Goal: Find specific page/section: Find specific page/section

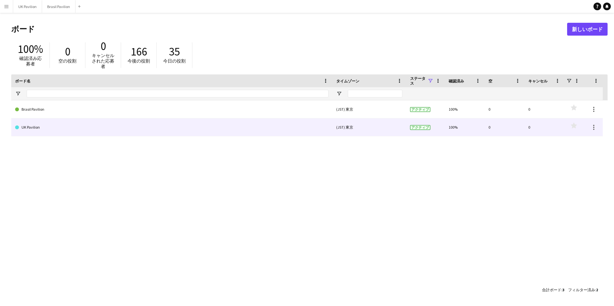
click at [96, 125] on link "UK Pavilion" at bounding box center [171, 128] width 313 height 18
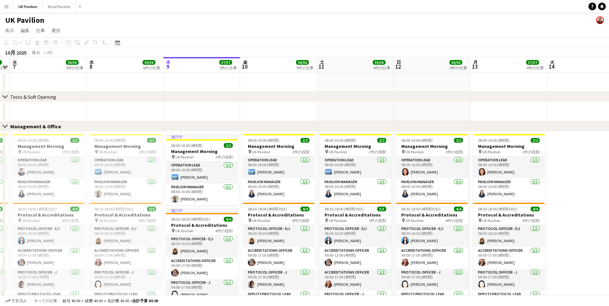
scroll to position [0, 143]
drag, startPoint x: 217, startPoint y: 64, endPoint x: 258, endPoint y: 64, distance: 41.4
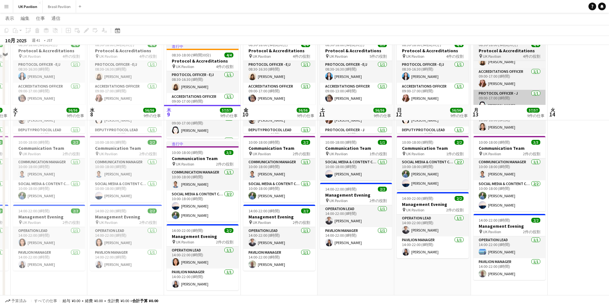
scroll to position [225, 0]
